Goal: Check status

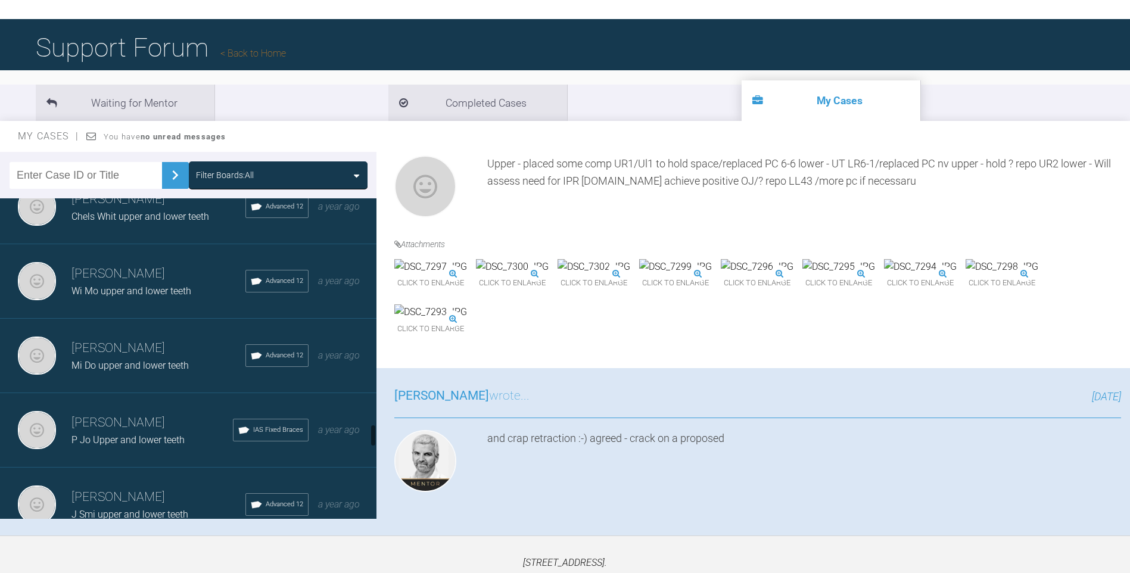
scroll to position [3172, 0]
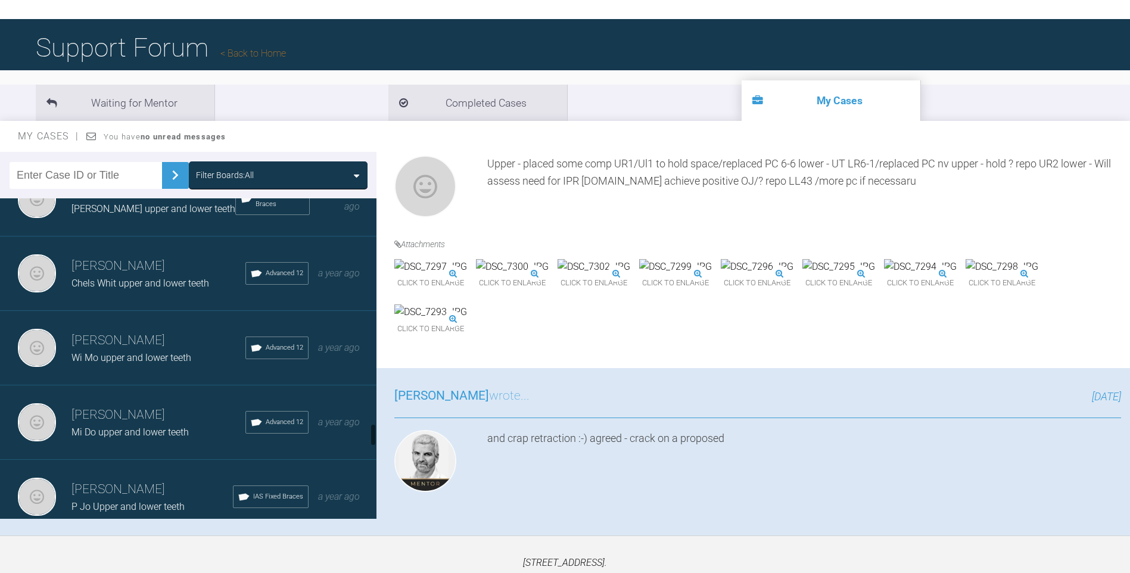
drag, startPoint x: 373, startPoint y: 475, endPoint x: 375, endPoint y: 435, distance: 40.5
click at [375, 435] on div at bounding box center [373, 435] width 4 height 23
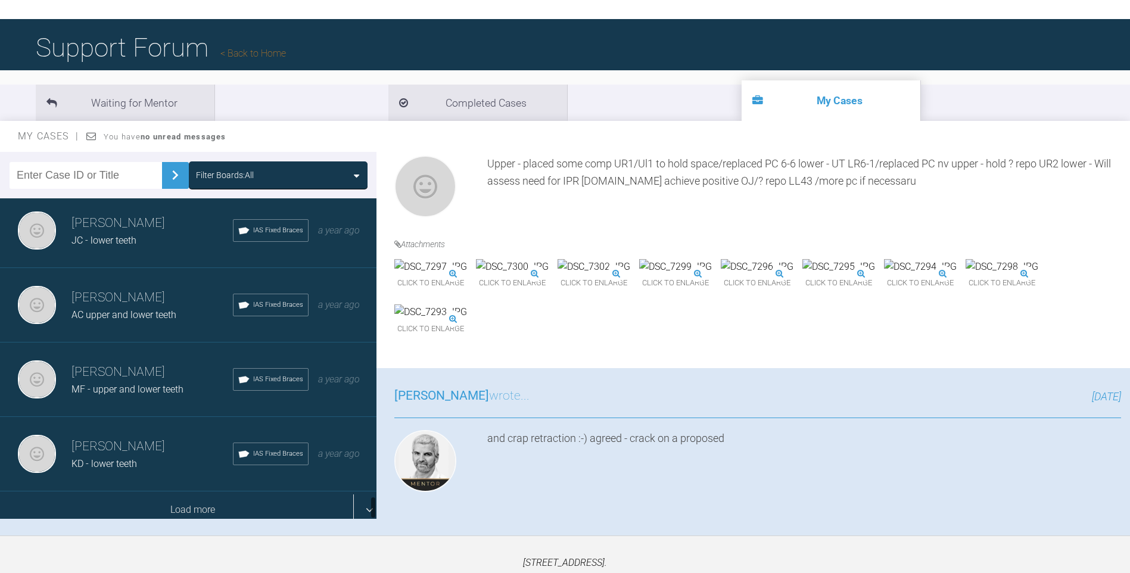
drag, startPoint x: 374, startPoint y: 433, endPoint x: 352, endPoint y: 499, distance: 69.7
click at [373, 505] on div at bounding box center [373, 507] width 4 height 23
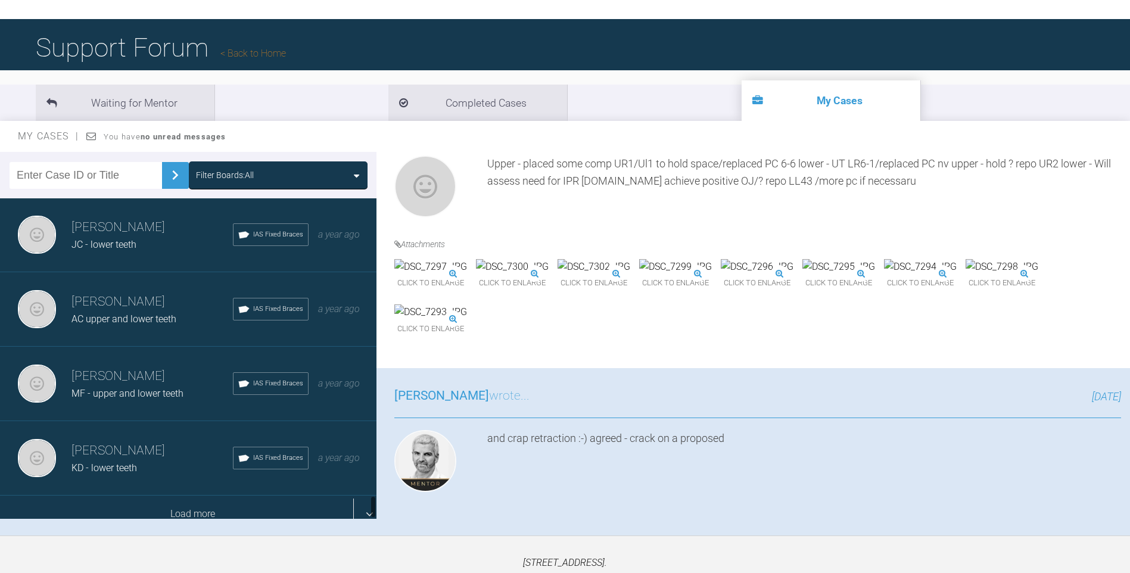
click at [257, 502] on div "Load more" at bounding box center [192, 514] width 385 height 37
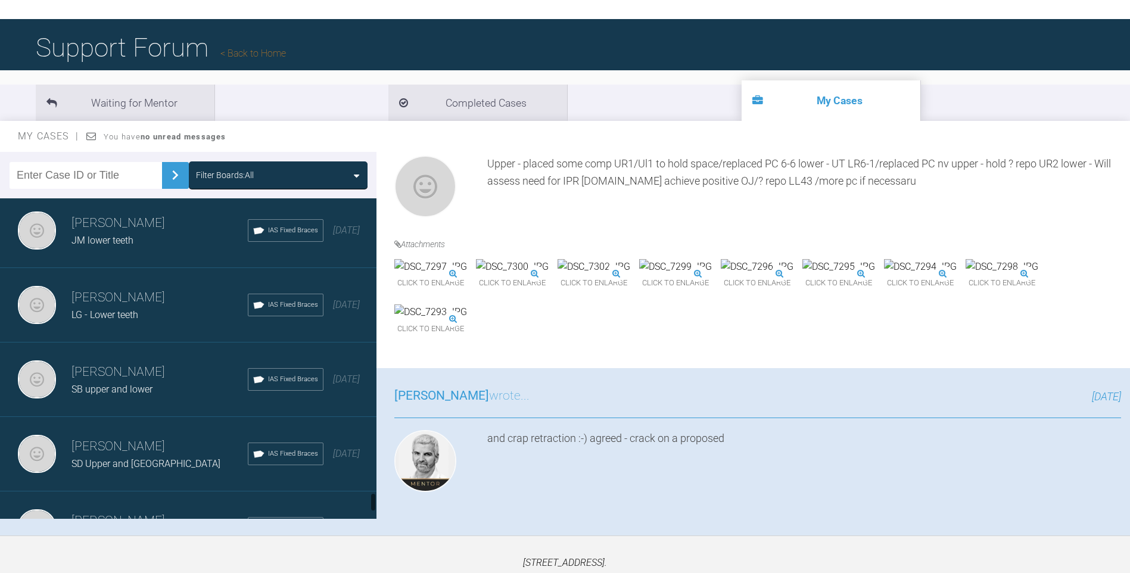
drag, startPoint x: 372, startPoint y: 459, endPoint x: 365, endPoint y: 493, distance: 35.2
click at [372, 499] on div at bounding box center [373, 502] width 4 height 19
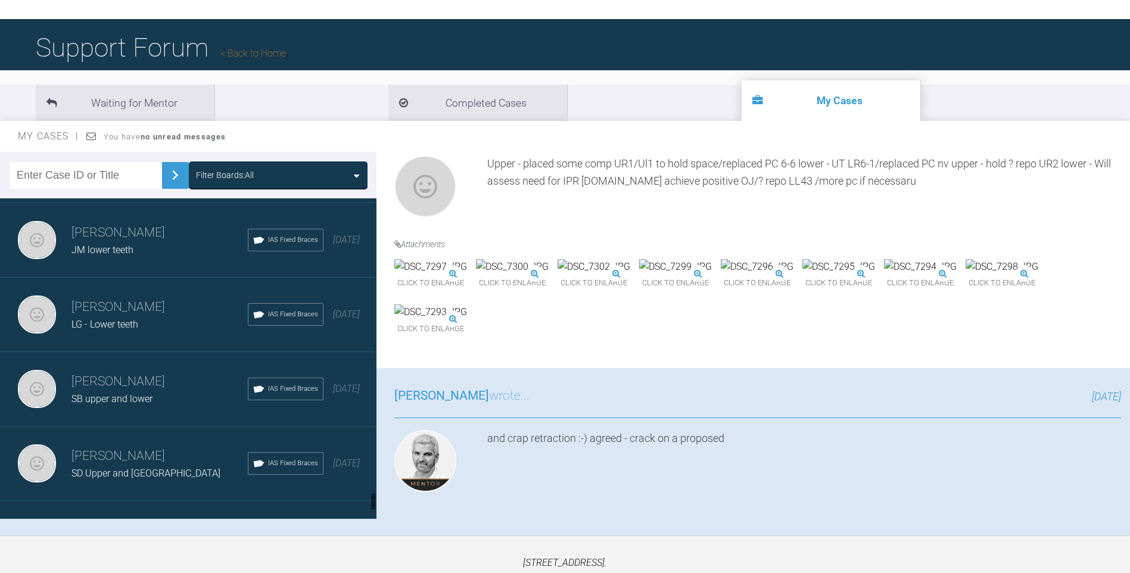
click at [163, 468] on span "SD Upper and [GEOGRAPHIC_DATA]" at bounding box center [145, 473] width 149 height 11
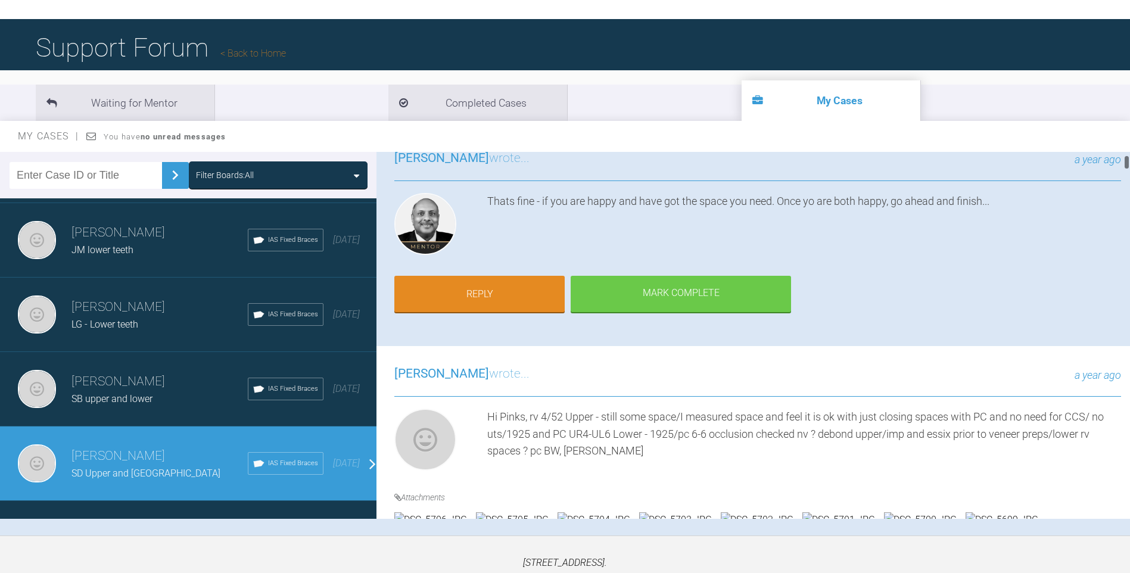
scroll to position [0, 0]
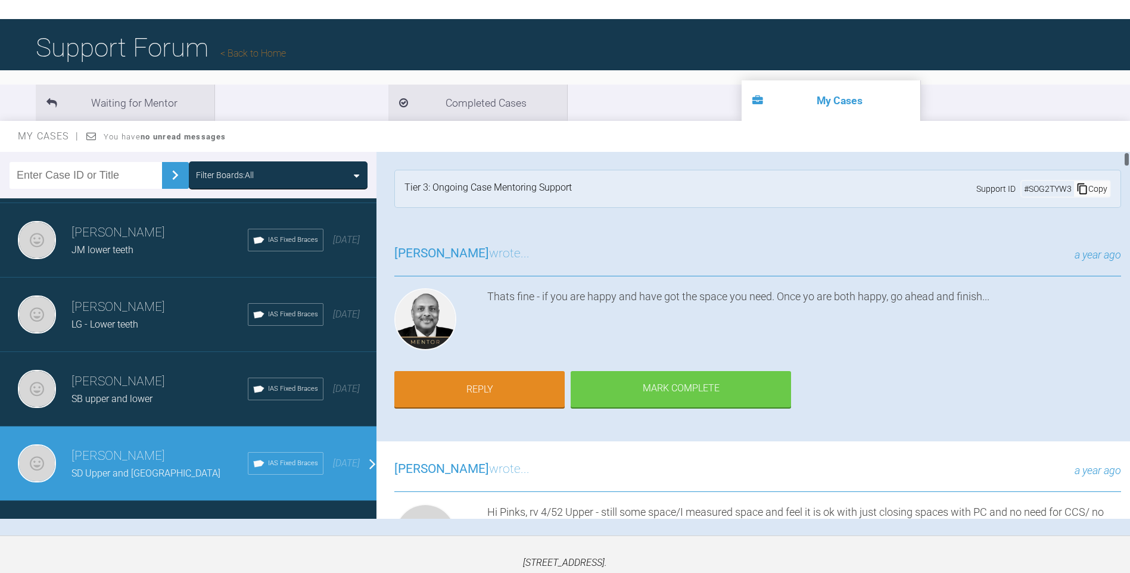
drag, startPoint x: 1128, startPoint y: 173, endPoint x: 1128, endPoint y: 154, distance: 19.1
click at [1128, 154] on div at bounding box center [1127, 159] width 4 height 15
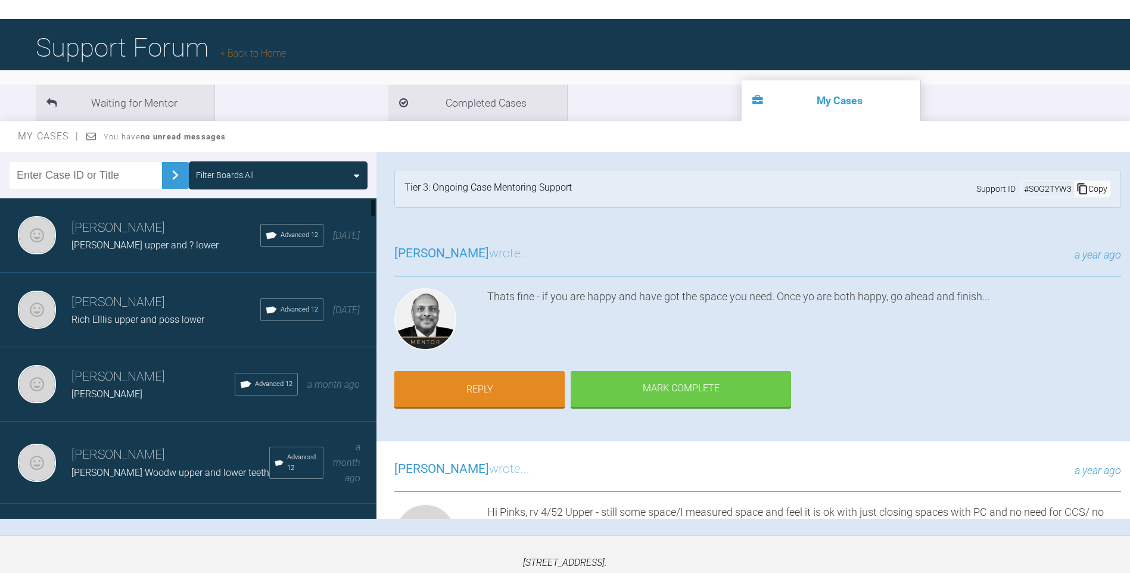
drag, startPoint x: 372, startPoint y: 499, endPoint x: 371, endPoint y: 186, distance: 312.2
click at [371, 186] on div "Filter Boards: All [PERSON_NAME] [PERSON_NAME] upper and ? lower Advanced 12 [D…" at bounding box center [188, 335] width 377 height 367
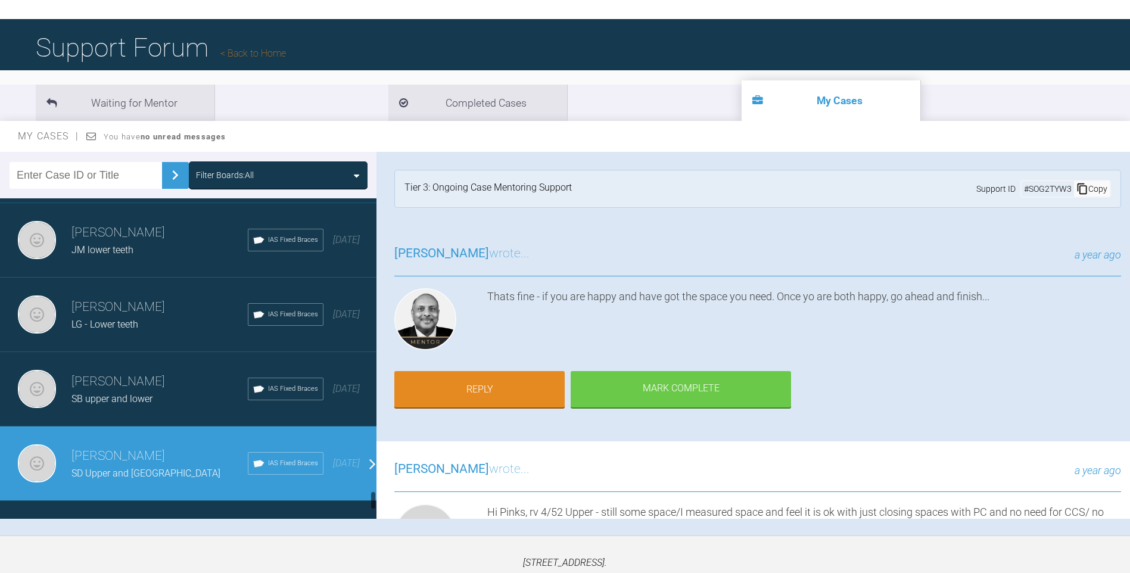
drag, startPoint x: 373, startPoint y: 206, endPoint x: 372, endPoint y: 497, distance: 291.3
click at [372, 497] on div at bounding box center [373, 500] width 4 height 19
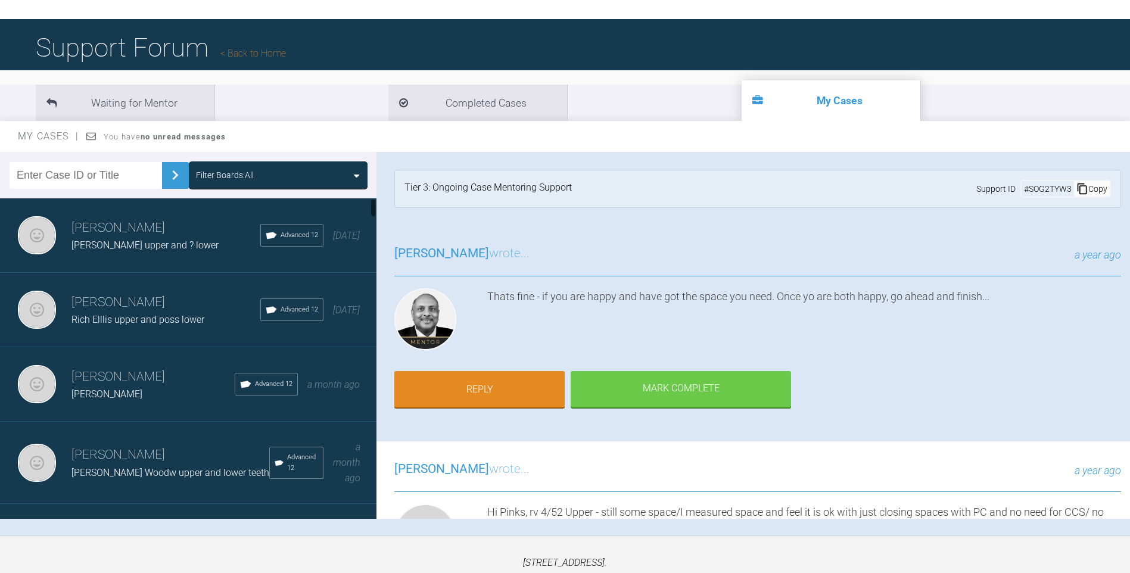
drag, startPoint x: 372, startPoint y: 497, endPoint x: 362, endPoint y: 183, distance: 314.1
click at [366, 194] on div "Filter Boards: All [PERSON_NAME] [PERSON_NAME] upper and ? lower Advanced 12 [D…" at bounding box center [188, 335] width 377 height 367
click at [388, 92] on li "Completed Cases" at bounding box center [477, 103] width 179 height 36
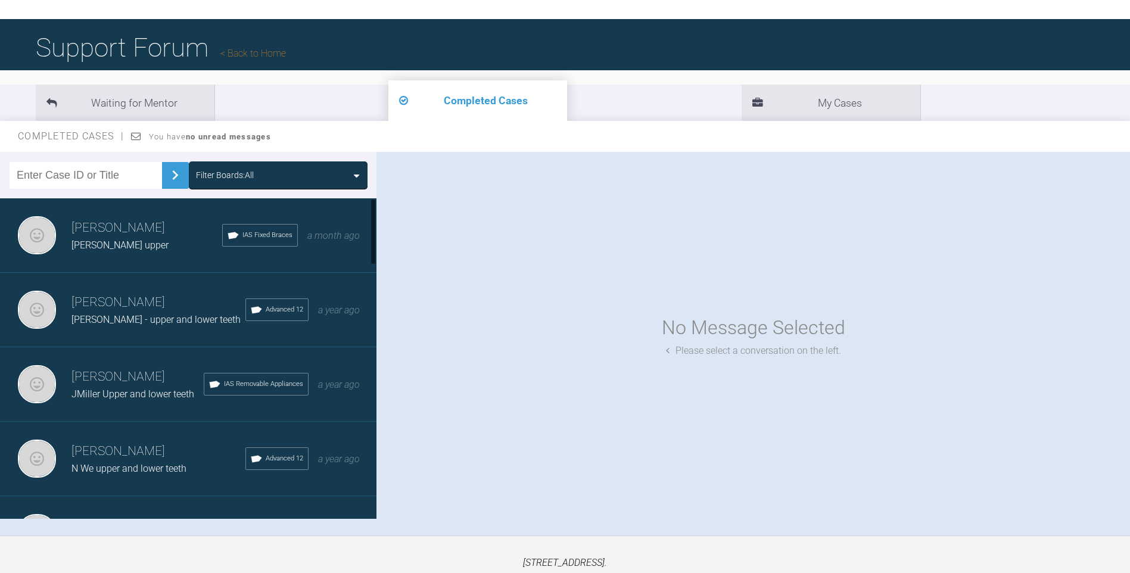
drag, startPoint x: 374, startPoint y: 220, endPoint x: 372, endPoint y: 172, distance: 48.3
click at [374, 169] on div "Filter Boards: All [PERSON_NAME] [PERSON_NAME] upper IAS Fixed Braces a month a…" at bounding box center [188, 335] width 377 height 367
